Goal: Transaction & Acquisition: Purchase product/service

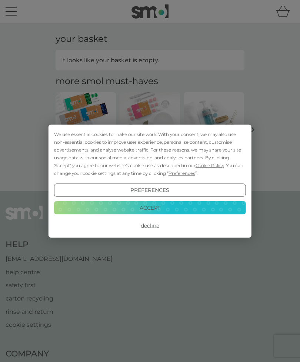
click at [173, 210] on button "Accept" at bounding box center [150, 207] width 192 height 13
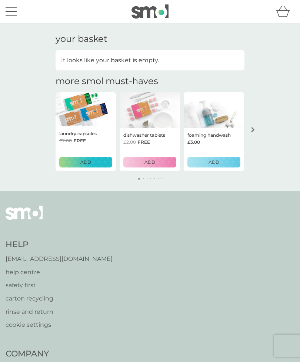
click at [16, 10] on button "menu" at bounding box center [11, 11] width 11 height 14
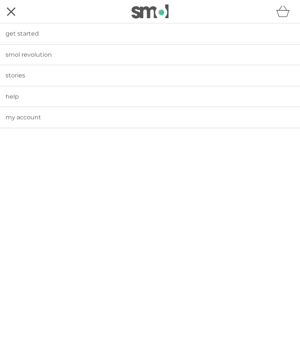
click at [73, 120] on link "my account" at bounding box center [150, 117] width 300 height 21
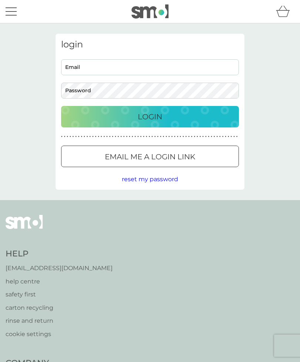
click at [196, 69] on input "Email" at bounding box center [150, 67] width 178 height 16
type input "[PERSON_NAME][EMAIL_ADDRESS][DOMAIN_NAME]"
click at [150, 116] on button "Login" at bounding box center [150, 116] width 178 height 21
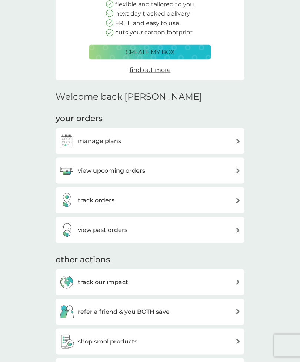
scroll to position [98, 0]
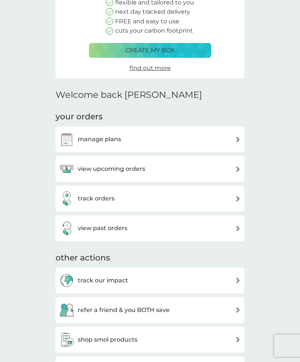
click at [187, 140] on div "manage plans" at bounding box center [149, 139] width 181 height 15
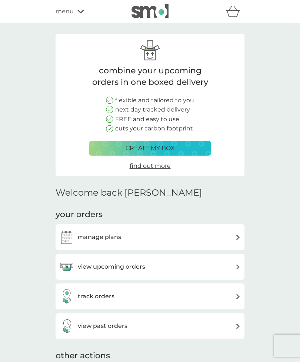
scroll to position [121, 0]
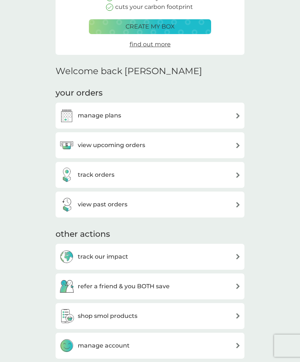
click at [201, 142] on div "view upcoming orders" at bounding box center [149, 145] width 181 height 15
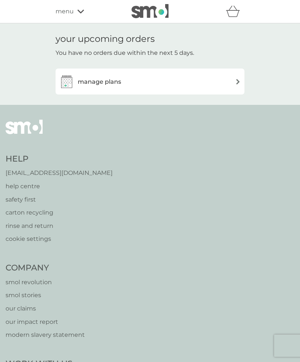
click at [212, 77] on div "manage plans" at bounding box center [149, 81] width 181 height 15
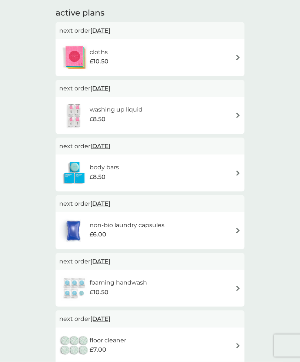
scroll to position [159, 0]
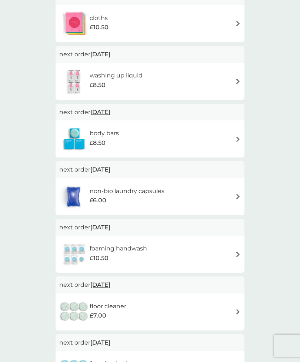
click at [219, 195] on div "non-bio laundry capsules £6.00" at bounding box center [149, 197] width 181 height 26
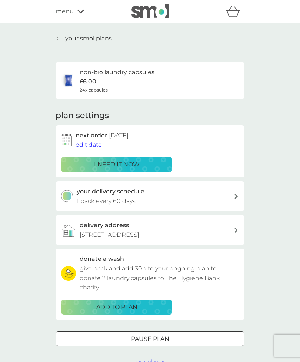
click at [156, 167] on div "i need it now" at bounding box center [116, 165] width 101 height 10
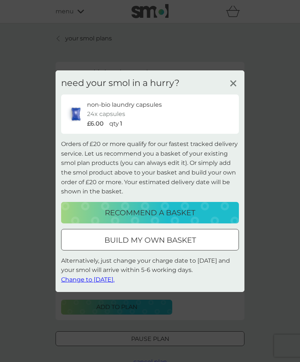
click at [218, 218] on div "recommend a basket" at bounding box center [149, 213] width 163 height 12
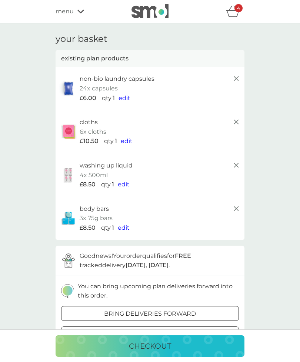
click at [234, 118] on icon at bounding box center [236, 121] width 9 height 9
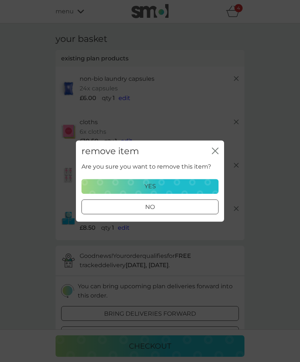
click at [177, 191] on div "yes" at bounding box center [149, 186] width 127 height 10
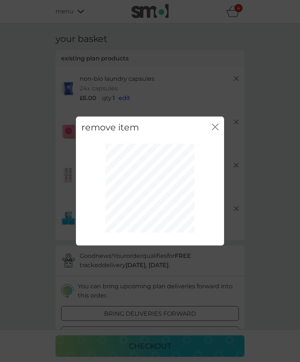
click at [216, 130] on icon "close" at bounding box center [215, 126] width 7 height 7
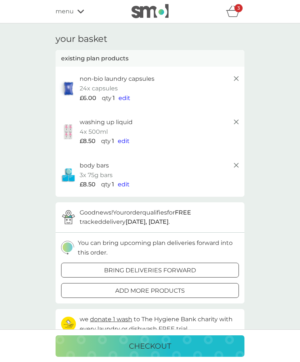
click at [174, 286] on p "add more products" at bounding box center [150, 291] width 70 height 10
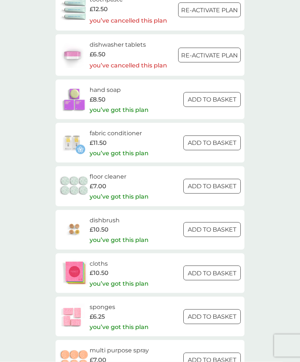
scroll to position [634, 0]
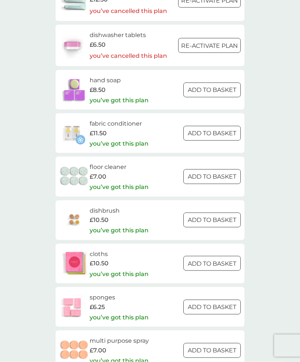
click at [221, 133] on div at bounding box center [221, 133] width 0 height 0
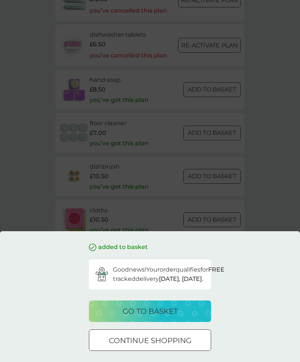
click at [168, 317] on p "go to basket" at bounding box center [150, 311] width 55 height 12
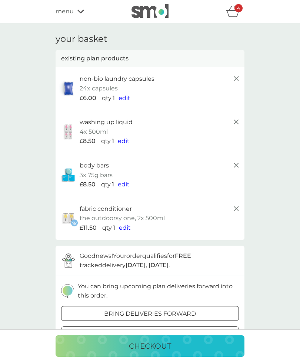
click at [199, 352] on div "checkout" at bounding box center [150, 346] width 174 height 12
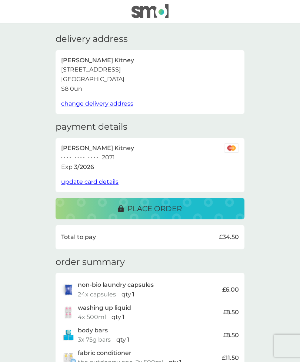
click at [199, 203] on div "place order" at bounding box center [150, 209] width 174 height 12
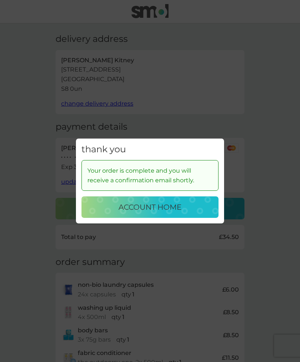
click at [184, 213] on div "account home" at bounding box center [150, 207] width 122 height 12
